Goal: Feedback & Contribution: Submit feedback/report problem

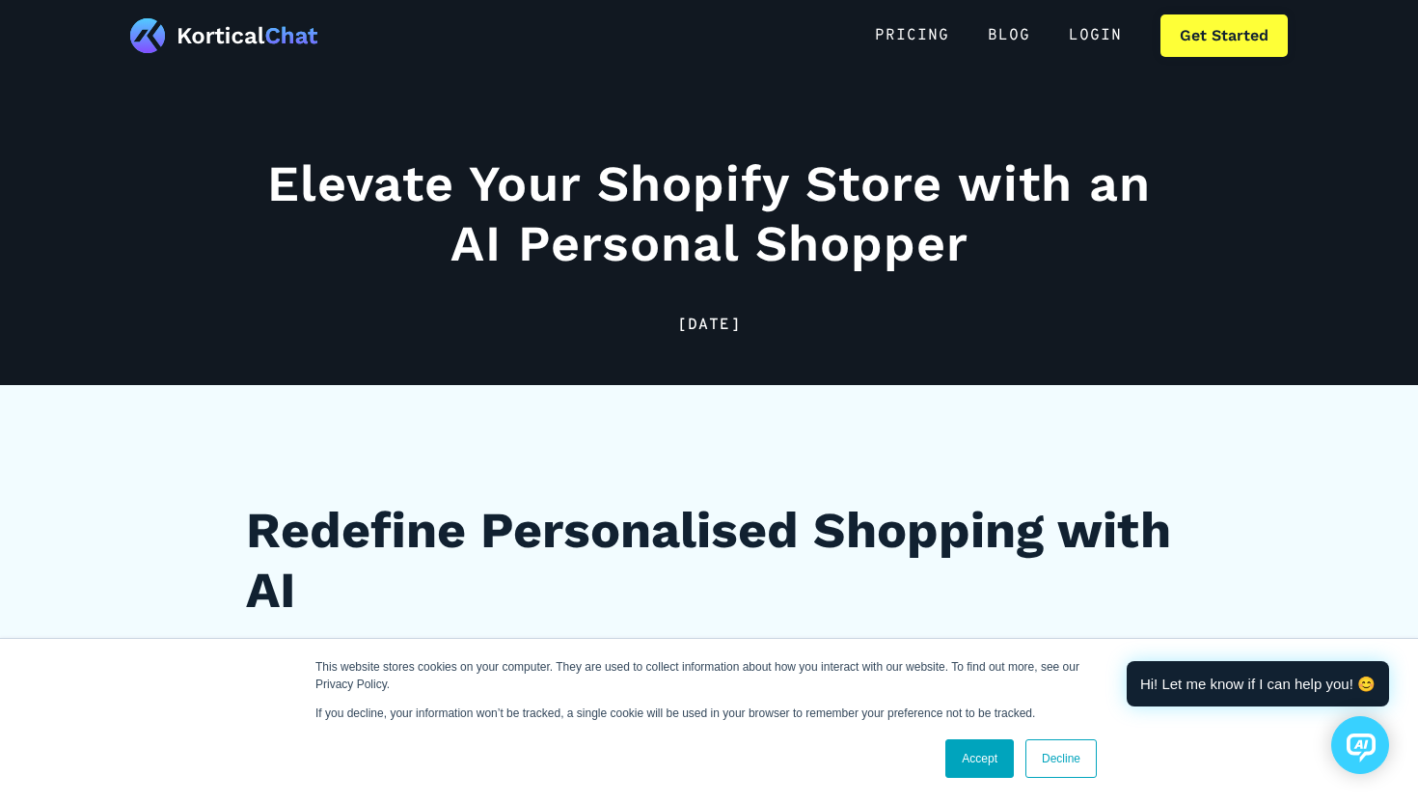
scroll to position [41, 0]
click at [1043, 749] on link "Decline" at bounding box center [1061, 758] width 71 height 39
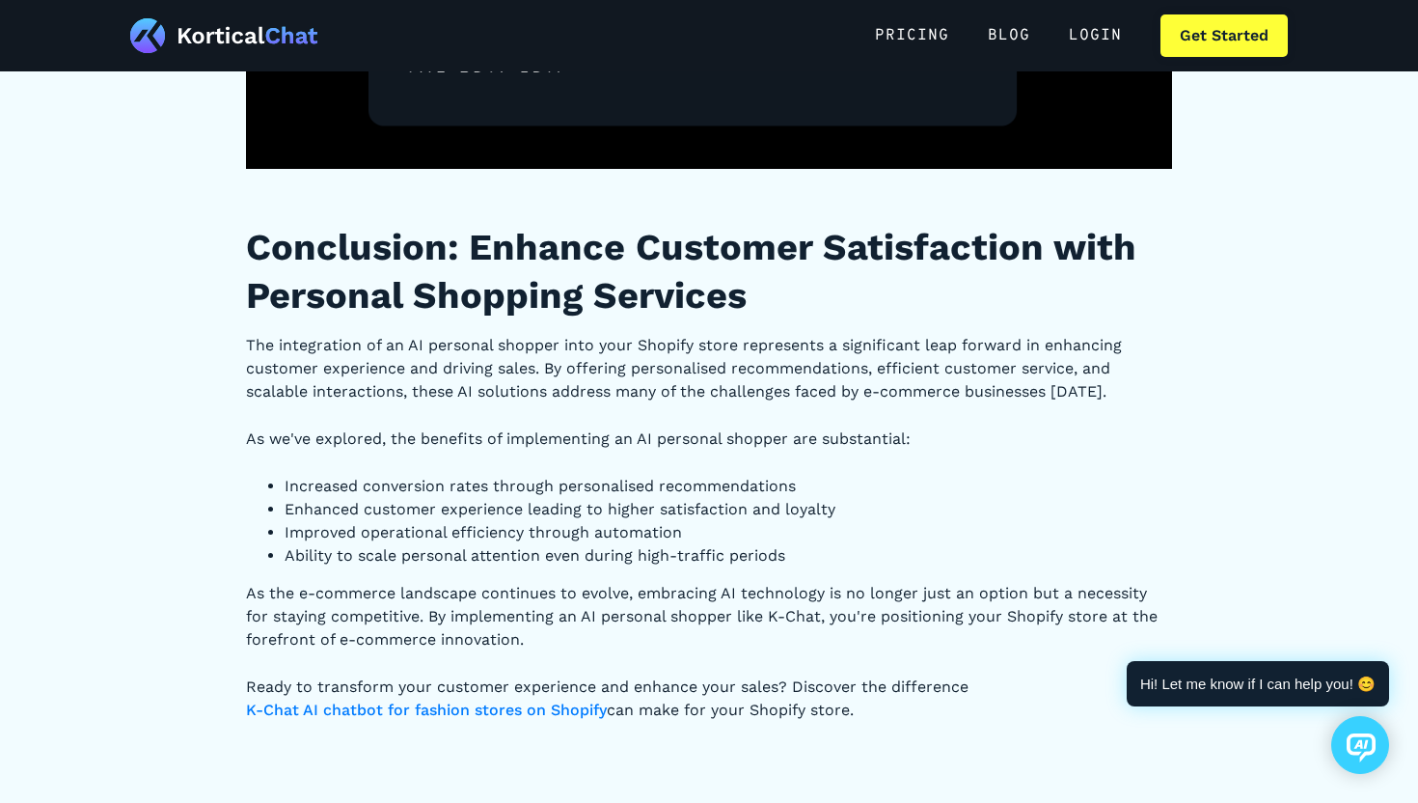
scroll to position [10231, 0]
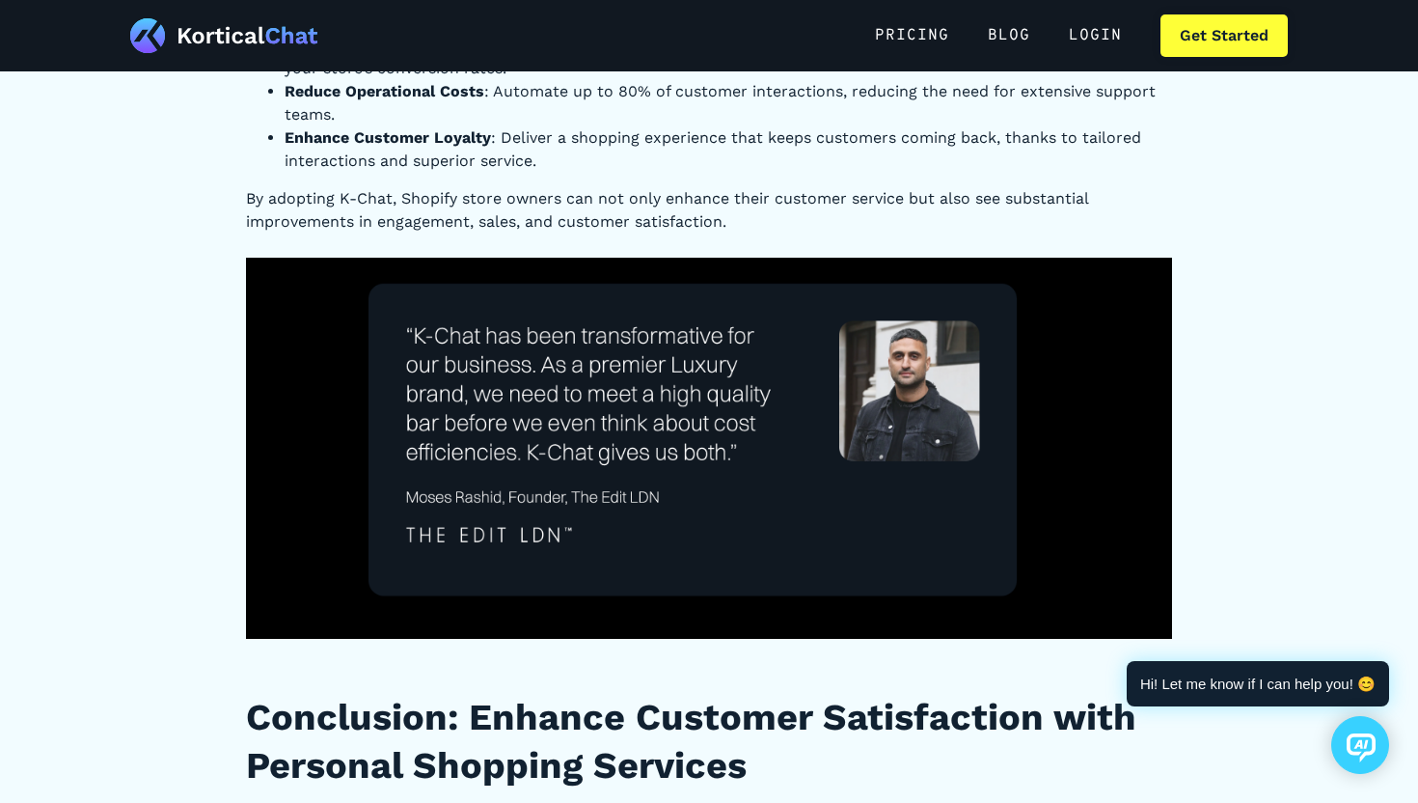
scroll to position [9721, 0]
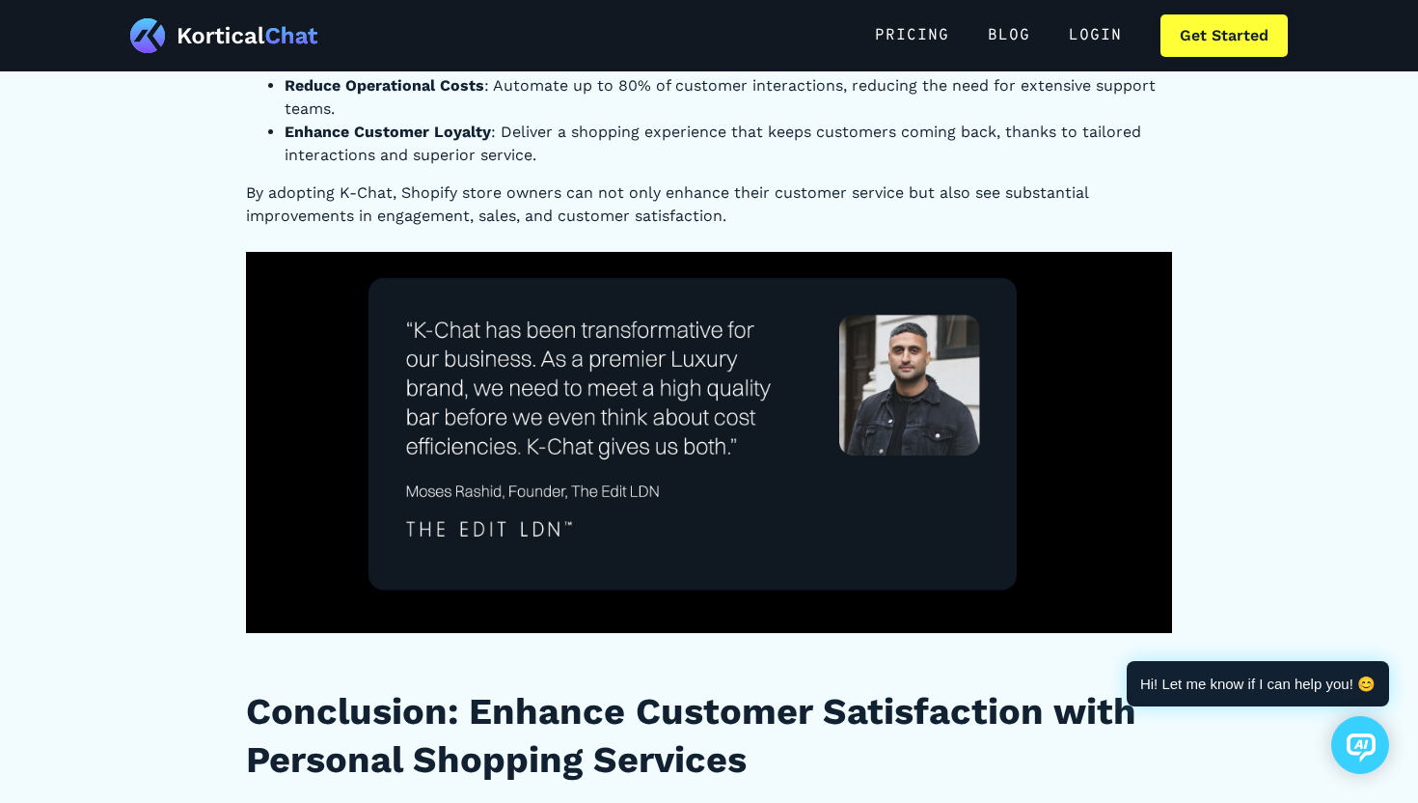
drag, startPoint x: 902, startPoint y: 172, endPoint x: 821, endPoint y: 172, distance: 81.1
type input "[PERSON_NAME]"
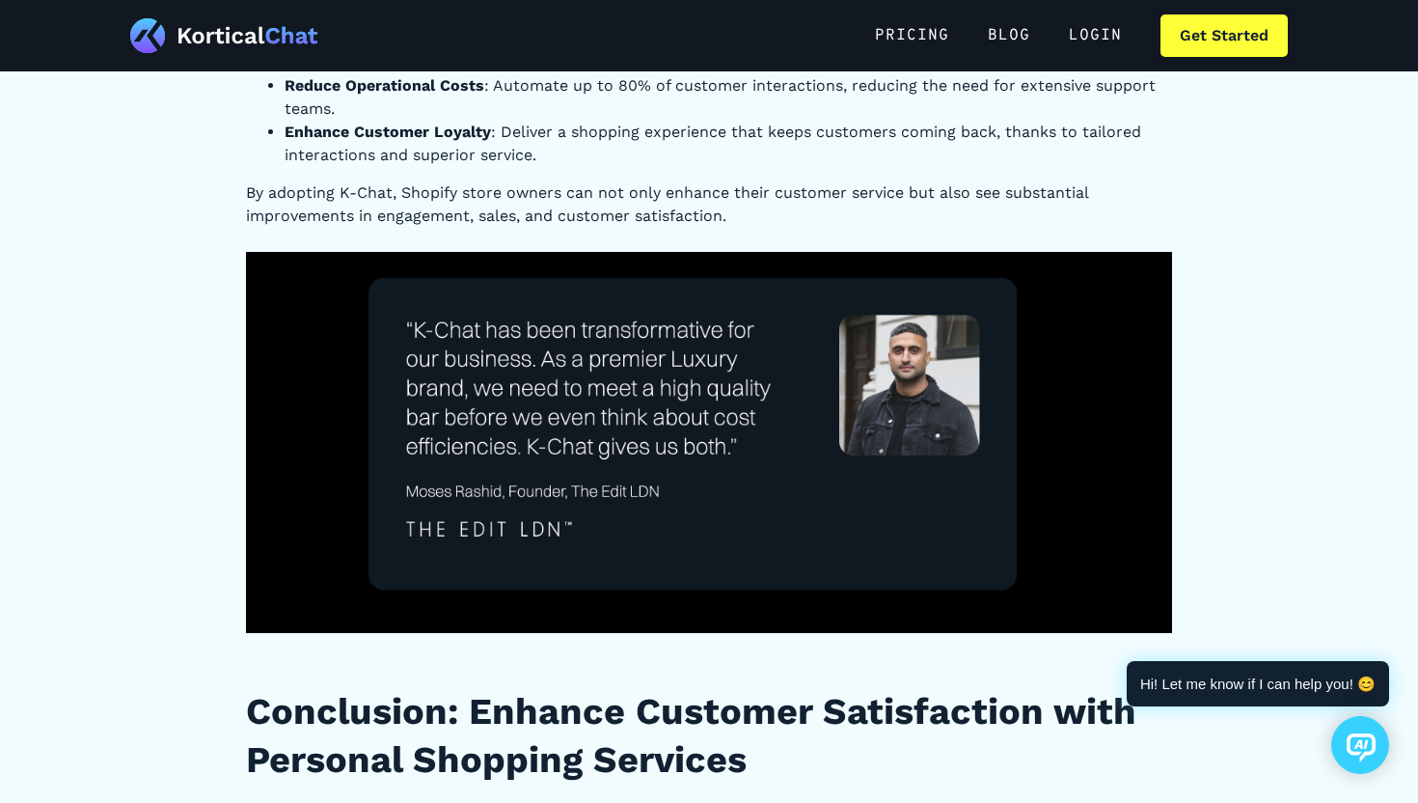
paste input "[PERSON_NAME]"
type input "[PERSON_NAME]"
type input "[EMAIL_ADDRESS][DOMAIN_NAME]"
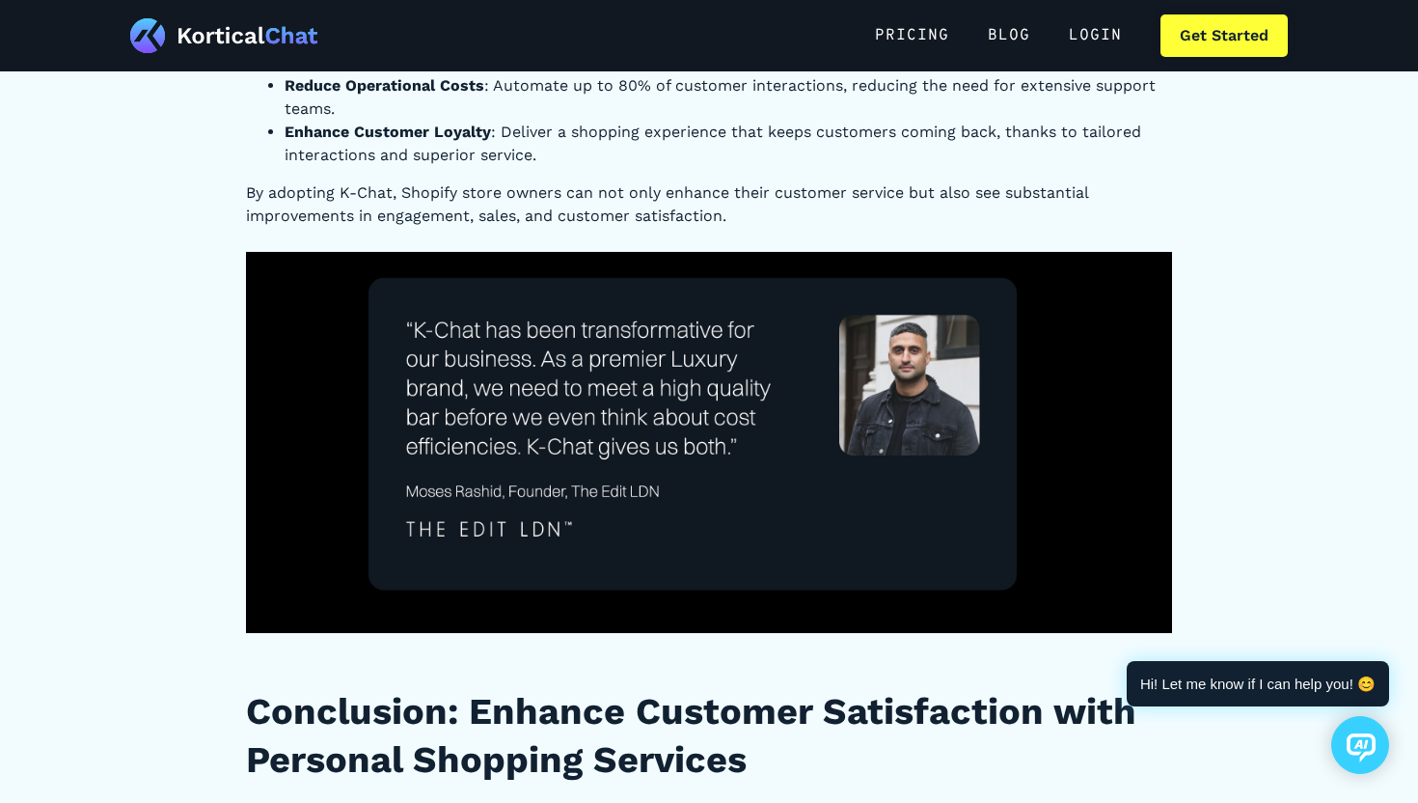
paste textarea "Hello, I just wanted to say it's been really cool seeing the value you guys pro…"
type textarea "Hello, I just wanted to say it's been really cool seeing the value you guys pro…"
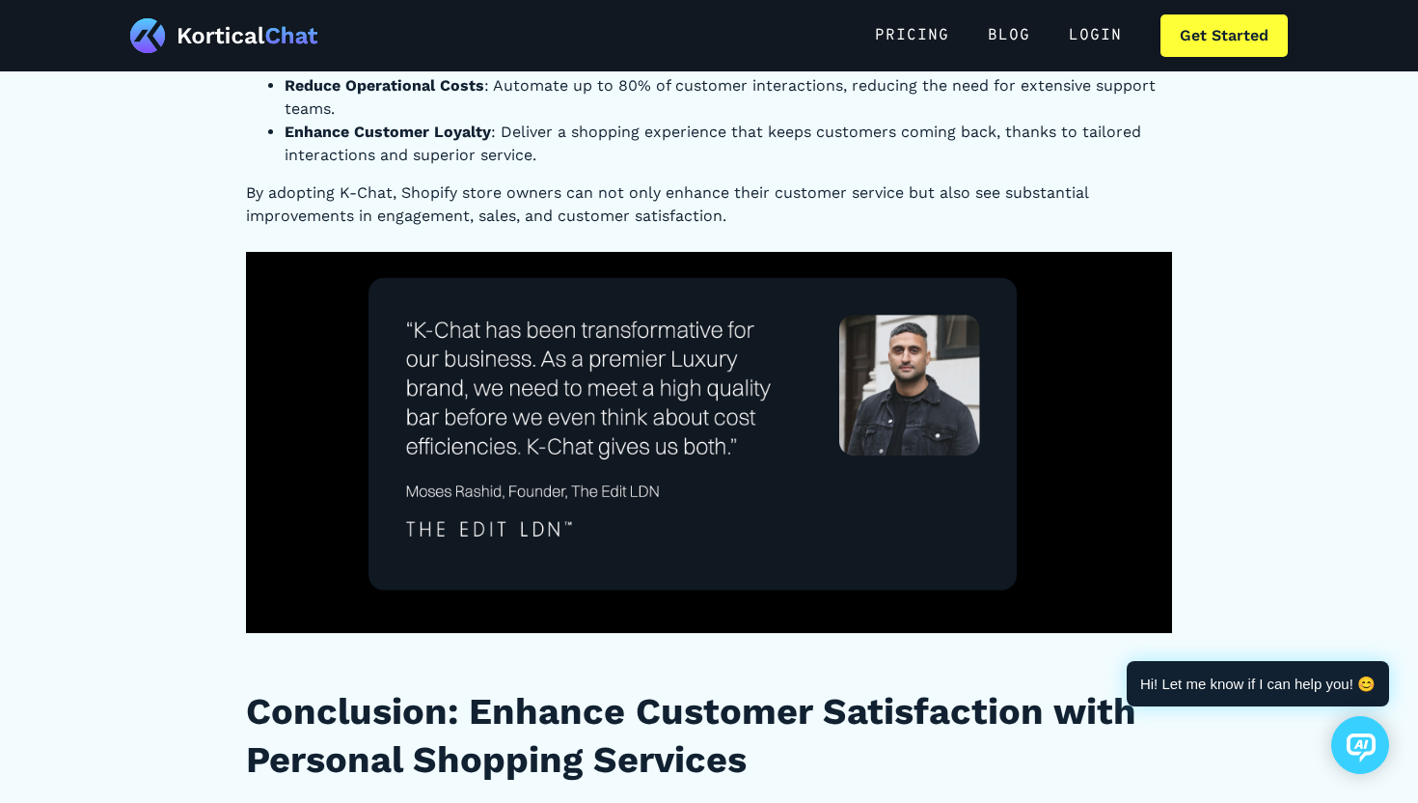
type input "Please wait..."
